Goal: Use online tool/utility: Utilize a website feature to perform a specific function

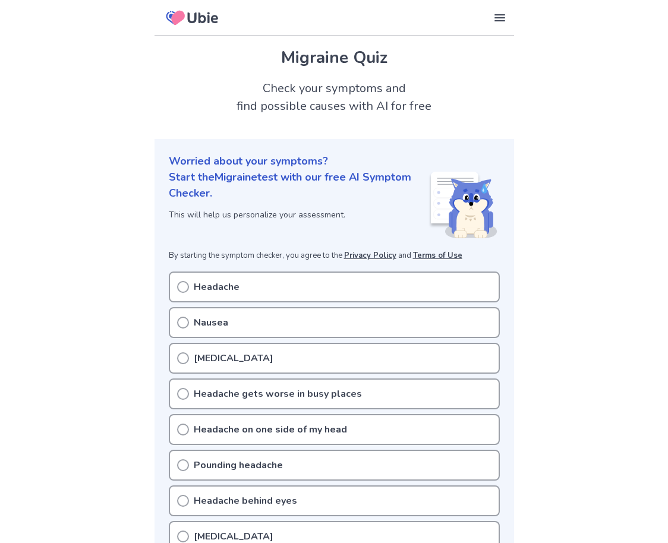
click at [197, 18] on icon at bounding box center [192, 18] width 61 height 29
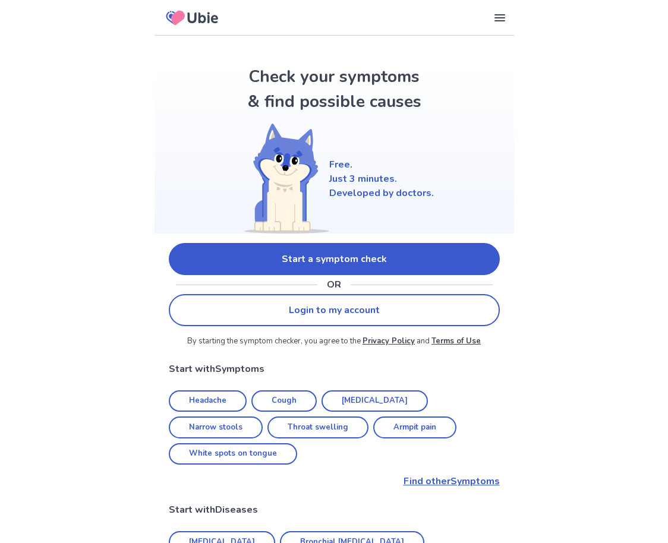
click at [215, 398] on link "Headache" at bounding box center [208, 401] width 78 height 22
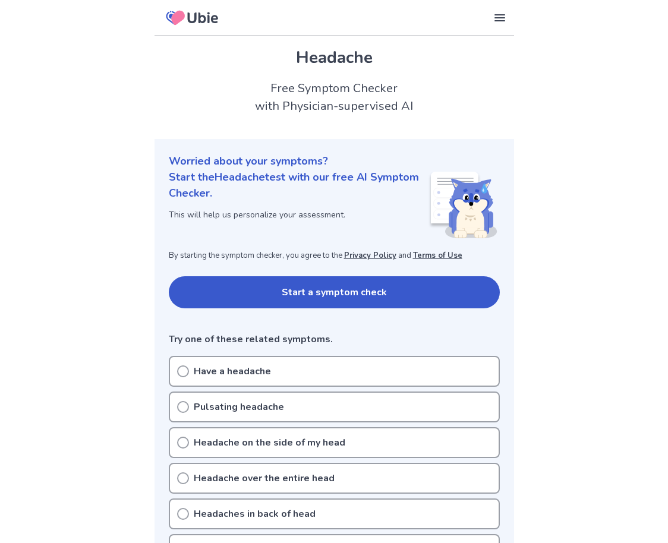
click at [329, 295] on button "Start a symptom check" at bounding box center [334, 292] width 331 height 32
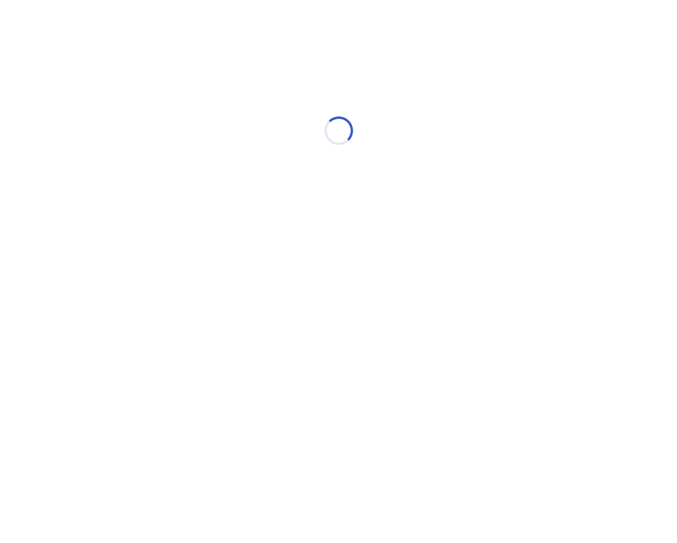
click at [260, 250] on html "Loading..." at bounding box center [338, 125] width 677 height 250
